Goal: Task Accomplishment & Management: Manage account settings

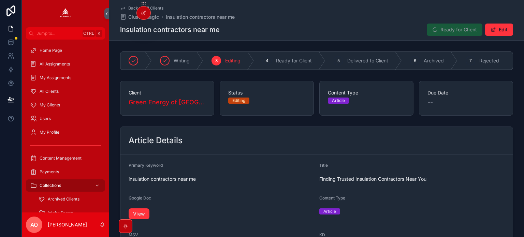
scroll to position [34, 0]
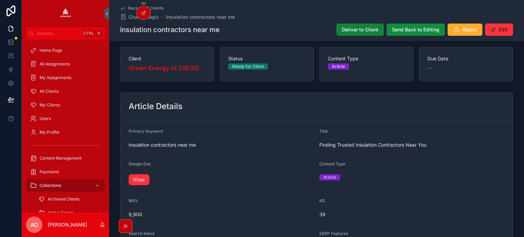
click at [359, 33] on button "Deliver to Client" at bounding box center [360, 30] width 47 height 12
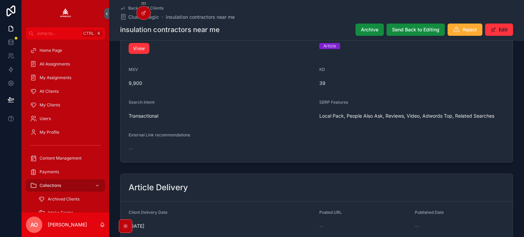
scroll to position [137, 0]
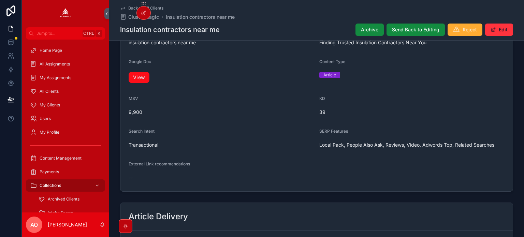
click at [135, 76] on link "View" at bounding box center [139, 77] width 21 height 11
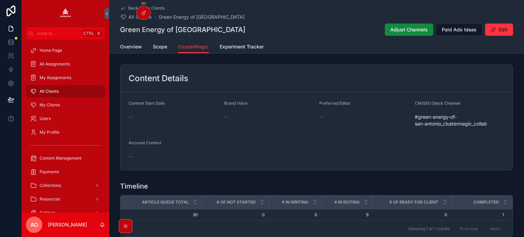
scroll to position [273, 0]
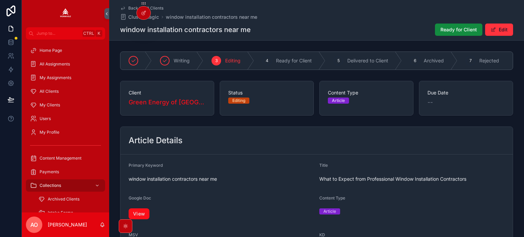
click at [143, 216] on link "View" at bounding box center [139, 214] width 21 height 11
click at [450, 26] on span "Ready for Client" at bounding box center [459, 29] width 37 height 7
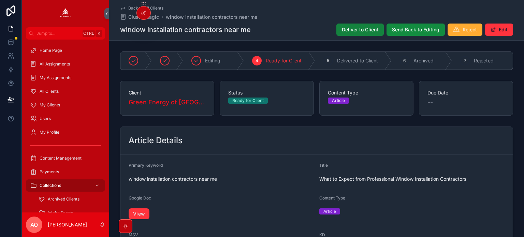
click at [365, 29] on span "Deliver to Client" at bounding box center [360, 29] width 37 height 7
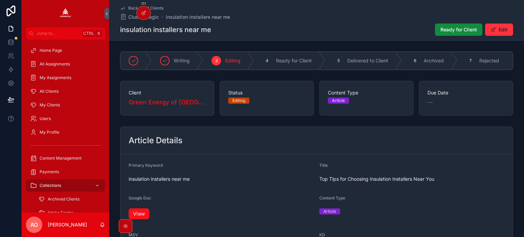
click at [140, 220] on link "View" at bounding box center [139, 214] width 21 height 11
